Goal: Information Seeking & Learning: Learn about a topic

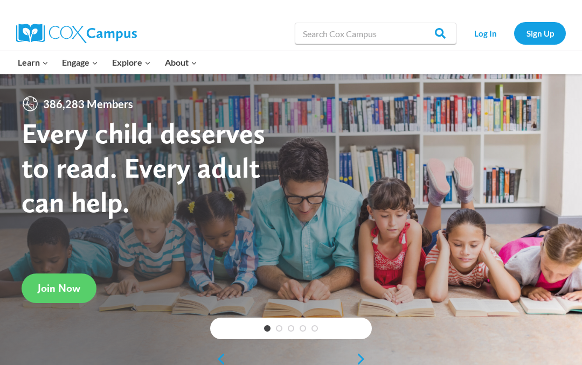
click at [494, 37] on link "Log In" at bounding box center [485, 33] width 47 height 22
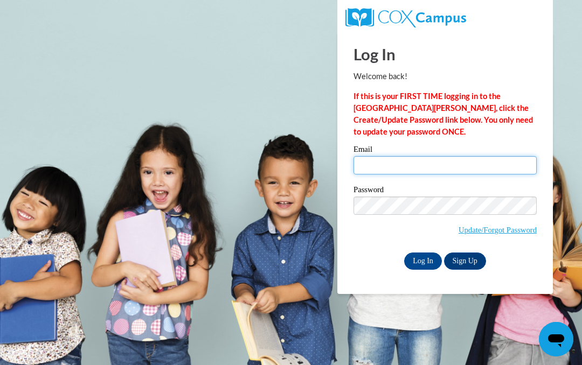
click at [391, 161] on input "Email" at bounding box center [444, 165] width 183 height 18
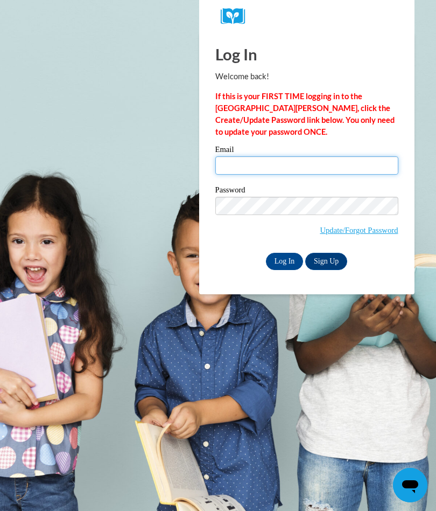
type input "rlwj1959@gmail.com"
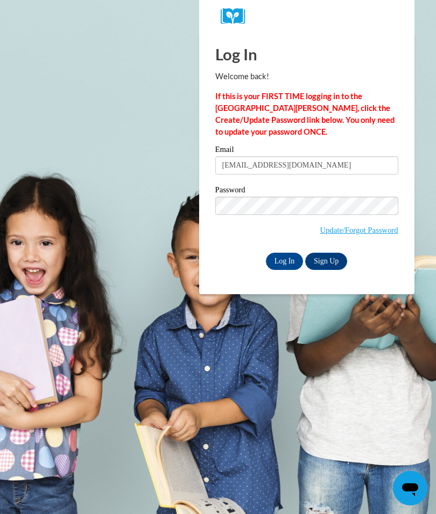
click at [284, 263] on input "Log In" at bounding box center [285, 261] width 38 height 17
click at [289, 254] on input "Log In" at bounding box center [285, 261] width 38 height 17
click at [287, 254] on input "Log In" at bounding box center [285, 261] width 38 height 17
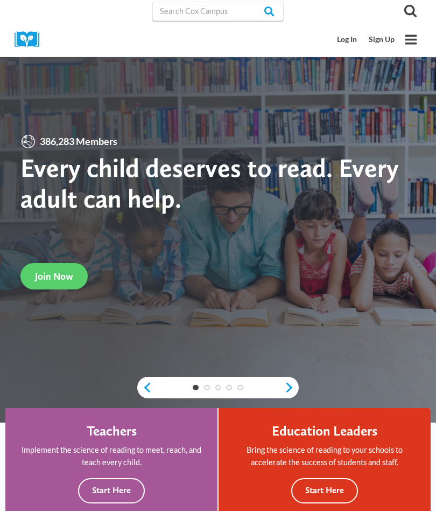
click at [350, 41] on link "Log In" at bounding box center [348, 40] width 32 height 20
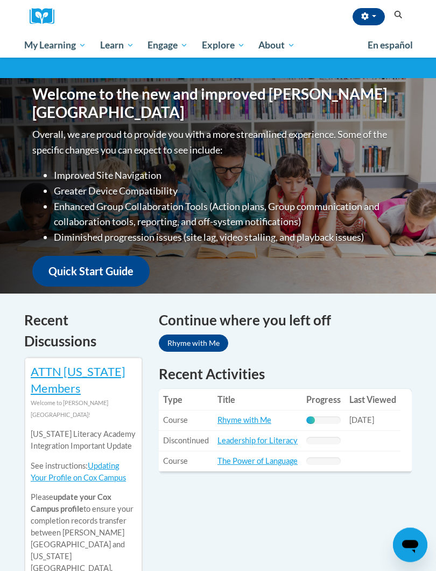
scroll to position [124, 0]
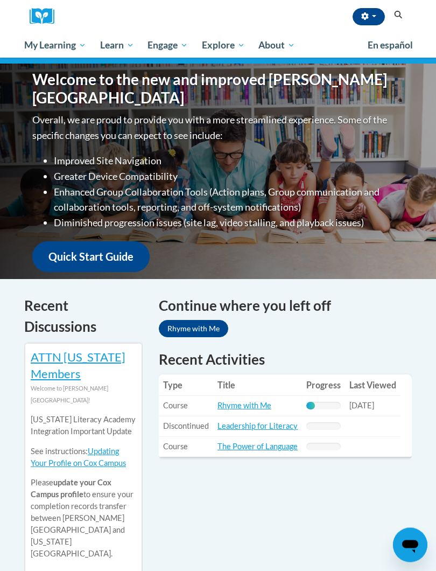
click at [269, 401] on link "Rhyme with Me" at bounding box center [245, 405] width 54 height 9
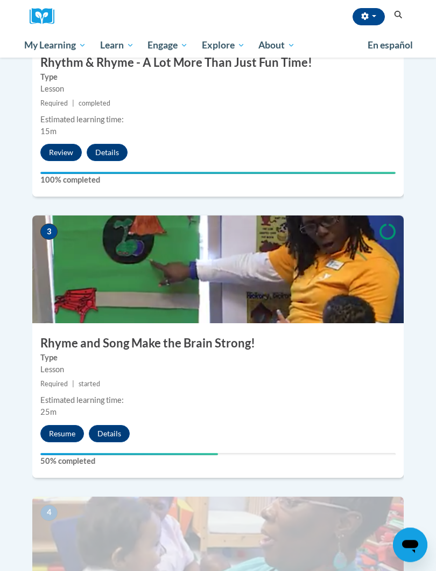
click at [66, 426] on button "Resume" at bounding box center [62, 434] width 44 height 17
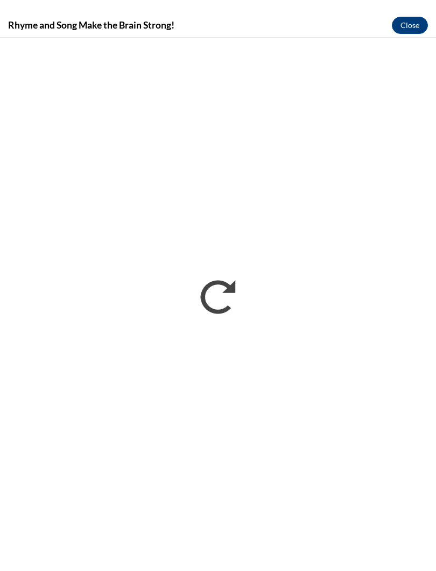
scroll to position [656, 0]
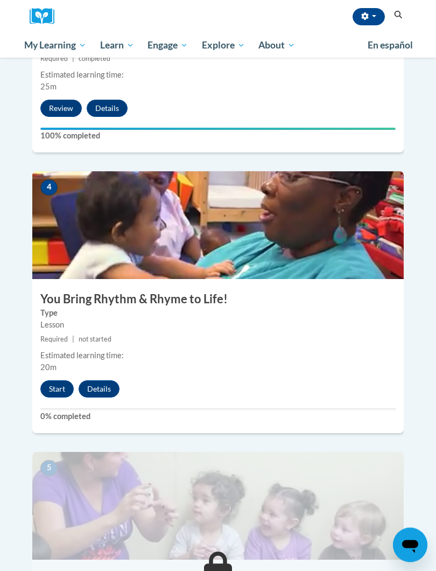
scroll to position [981, 0]
click at [57, 380] on button "Start" at bounding box center [56, 388] width 33 height 17
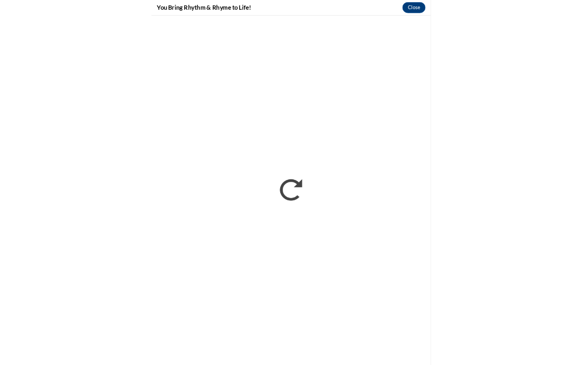
scroll to position [824, 0]
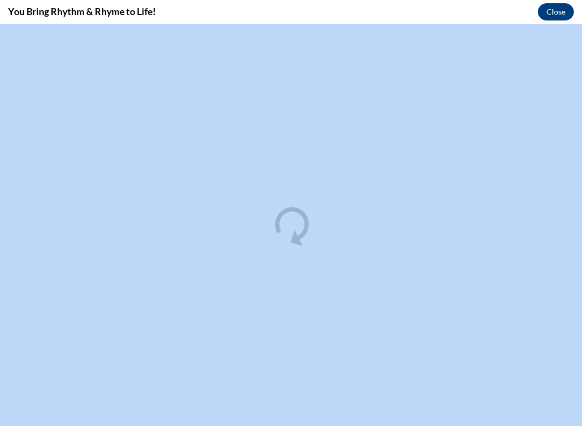
click at [417, 13] on div "You Bring Rhythm & Rhyme to Life! Close" at bounding box center [291, 12] width 582 height 24
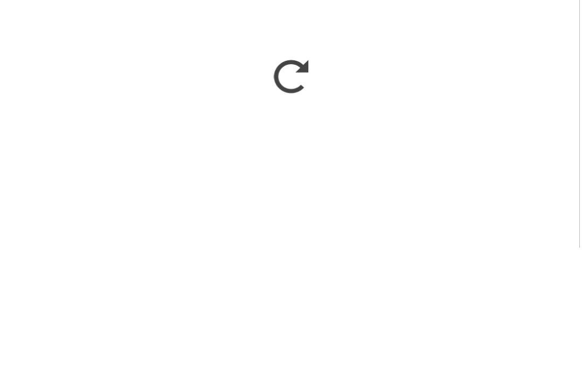
scroll to position [973, 0]
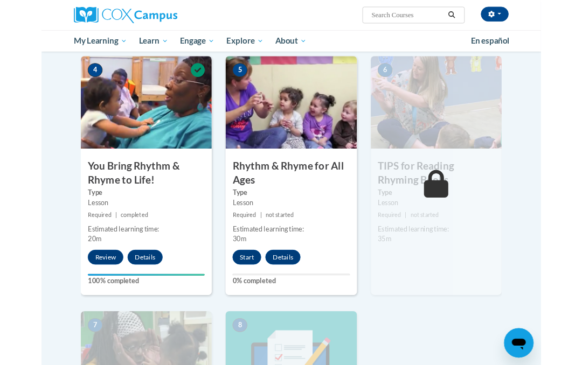
scroll to position [529, 0]
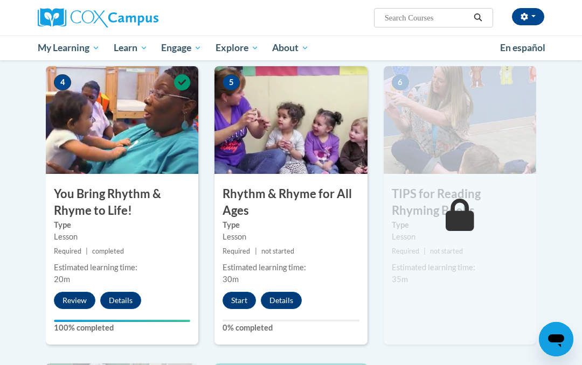
click at [241, 303] on button "Start" at bounding box center [239, 300] width 33 height 17
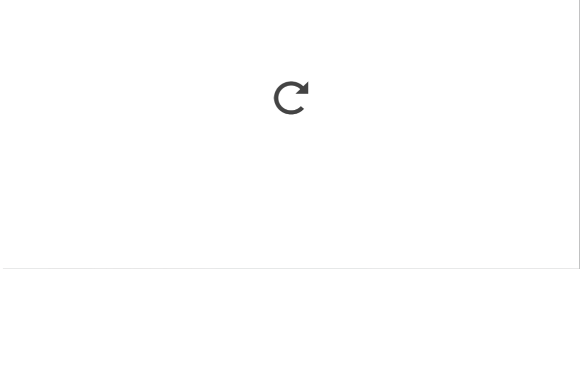
scroll to position [626, 0]
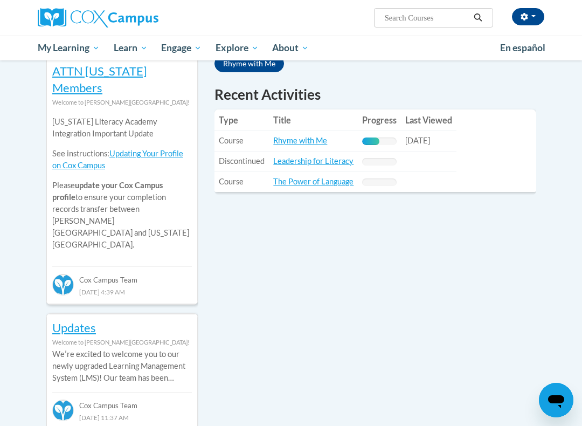
scroll to position [391, 0]
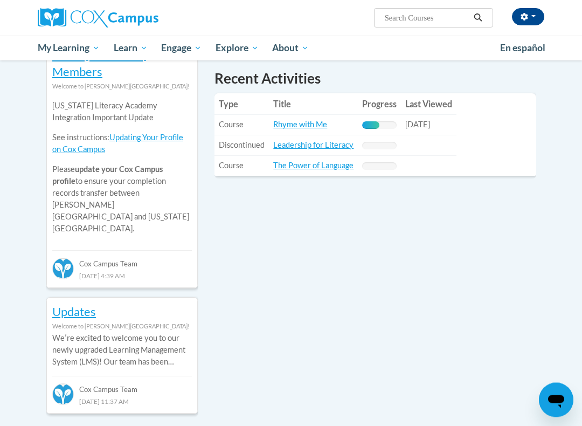
click at [317, 124] on link "Rhyme with Me" at bounding box center [300, 124] width 54 height 9
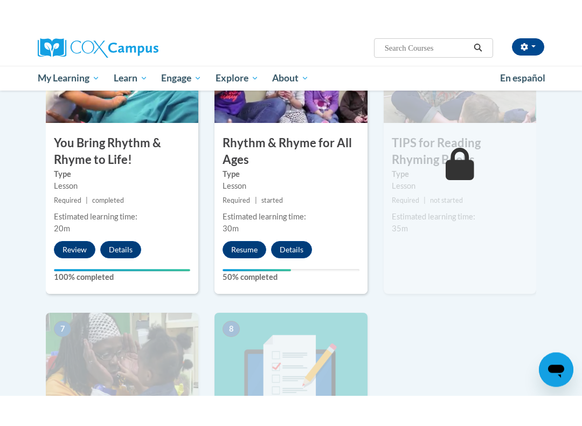
scroll to position [610, 0]
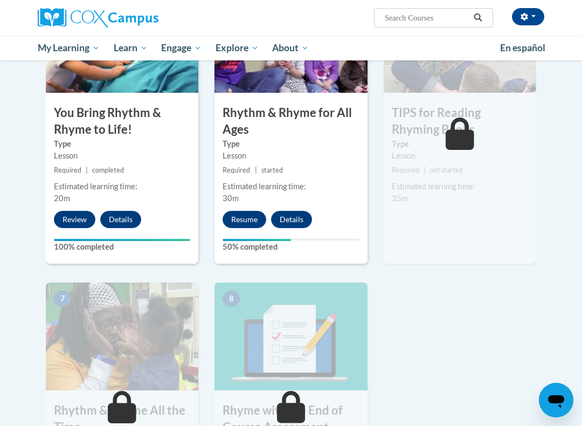
click at [257, 211] on button "Resume" at bounding box center [245, 219] width 44 height 17
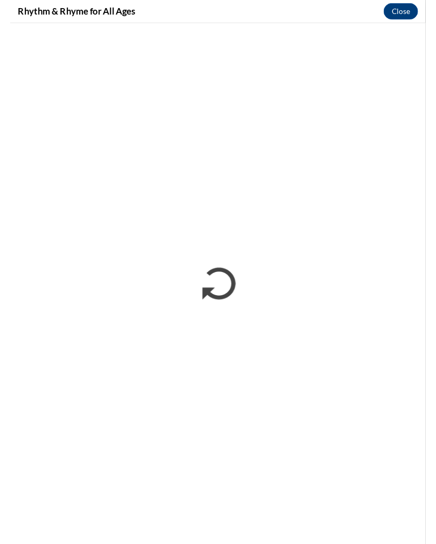
scroll to position [595, 0]
